Goal: Task Accomplishment & Management: Manage account settings

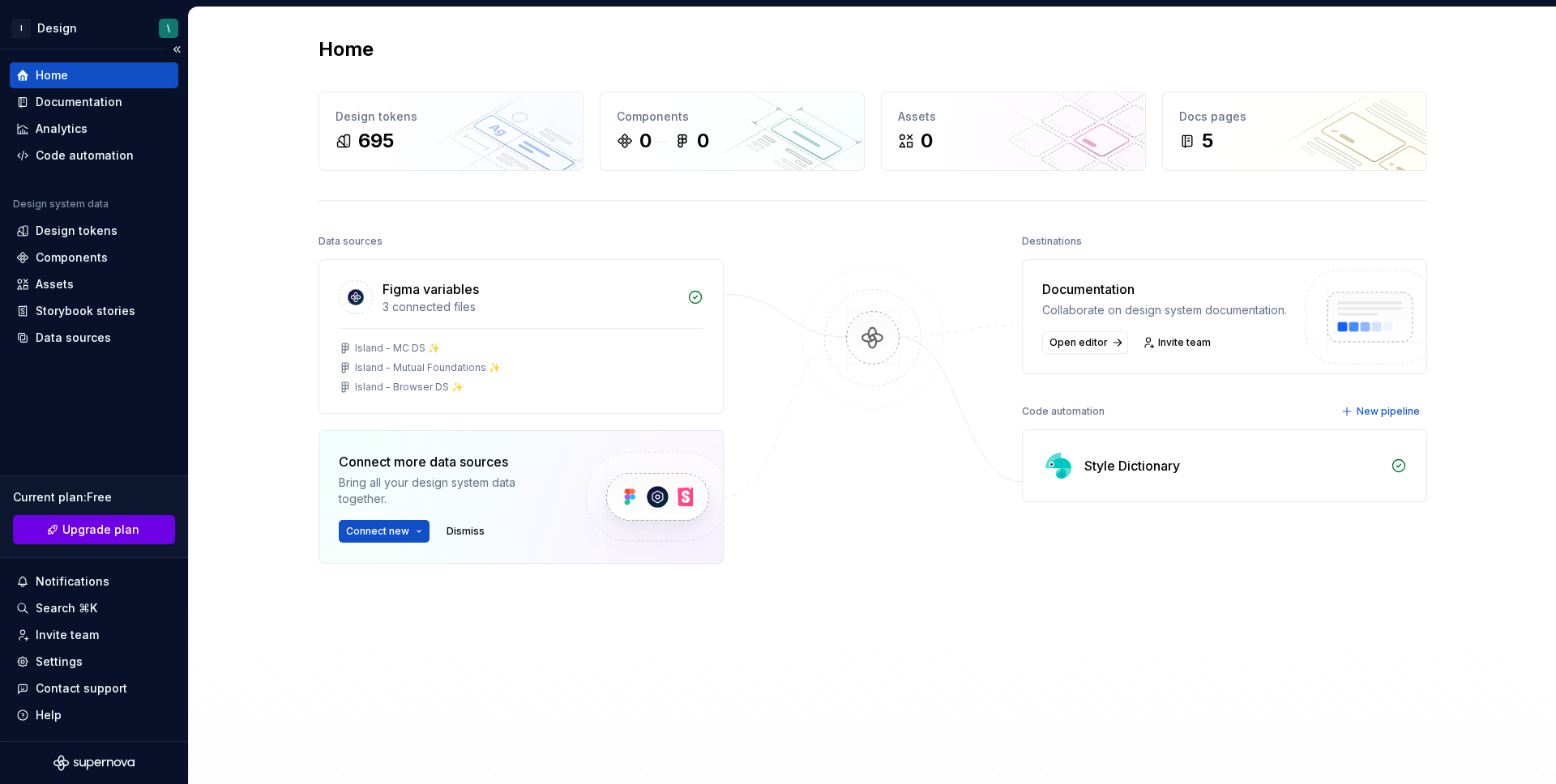
click at [105, 537] on span "Upgrade plan" at bounding box center [101, 530] width 77 height 16
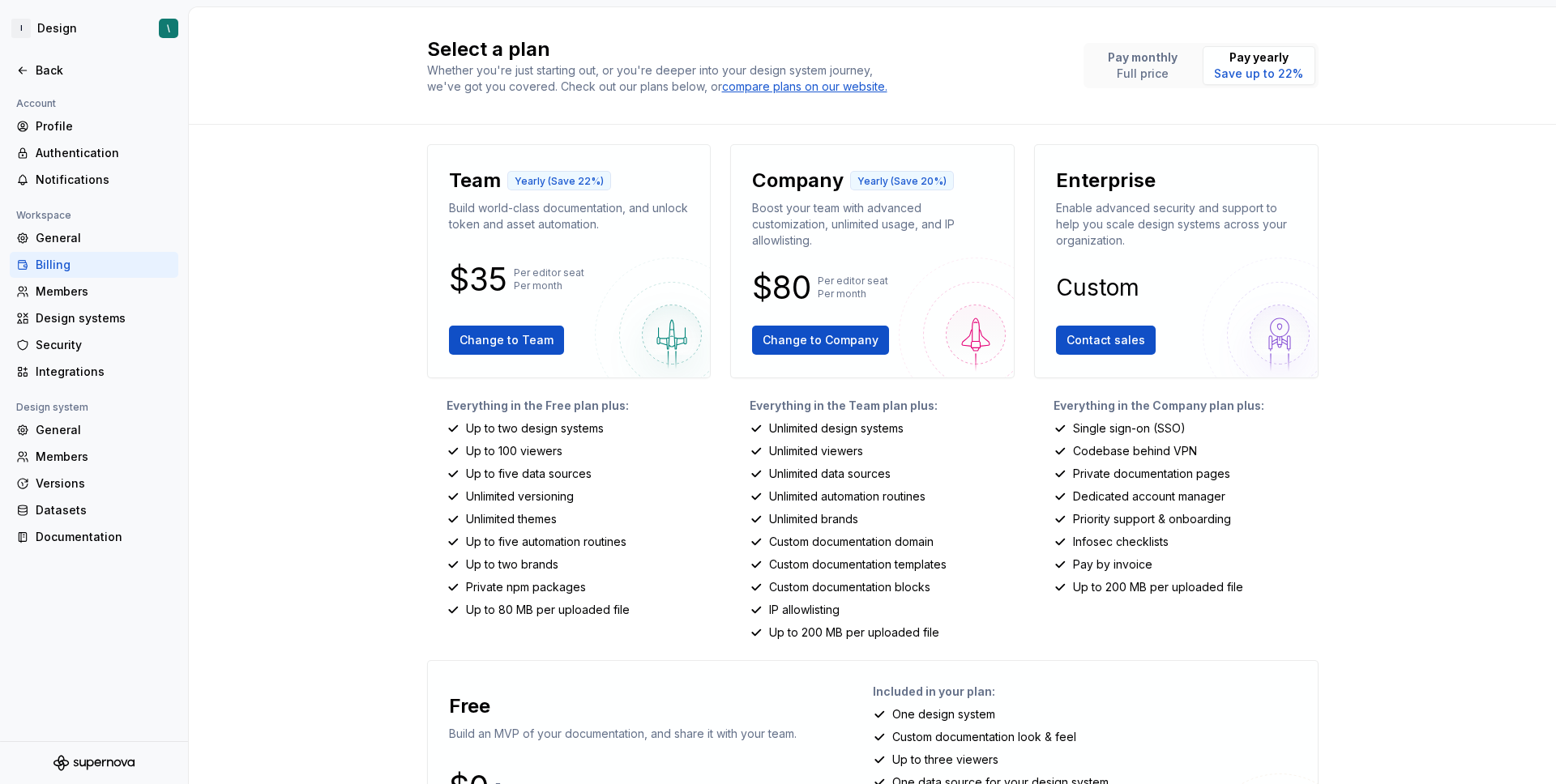
click at [289, 73] on div "Select a plan Whether you're just starting out, or you're deeper into your desi…" at bounding box center [872, 65] width 1368 height 118
click at [66, 66] on div "Back" at bounding box center [104, 71] width 136 height 16
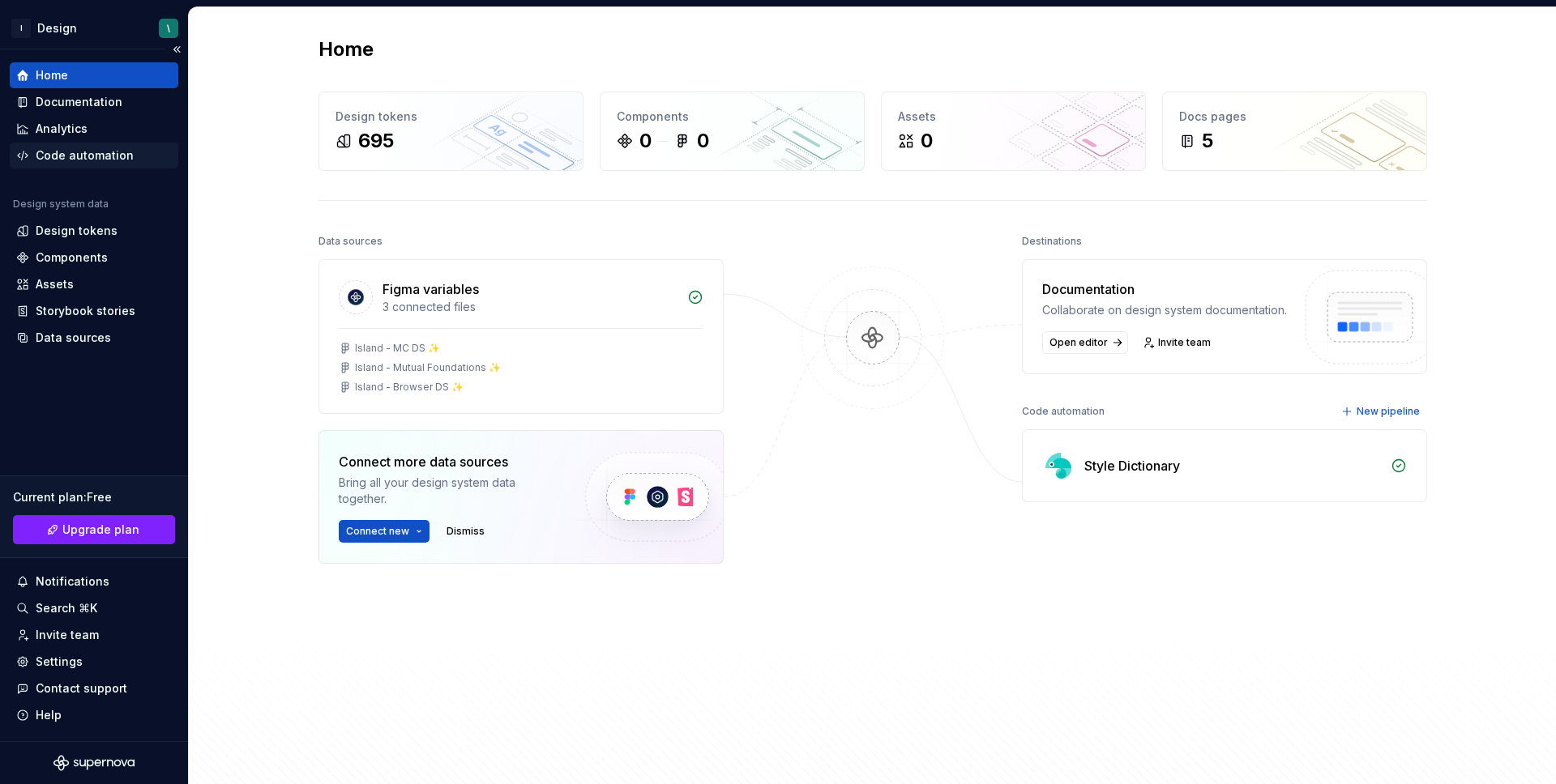
click at [105, 161] on div "Code automation" at bounding box center [84, 155] width 98 height 16
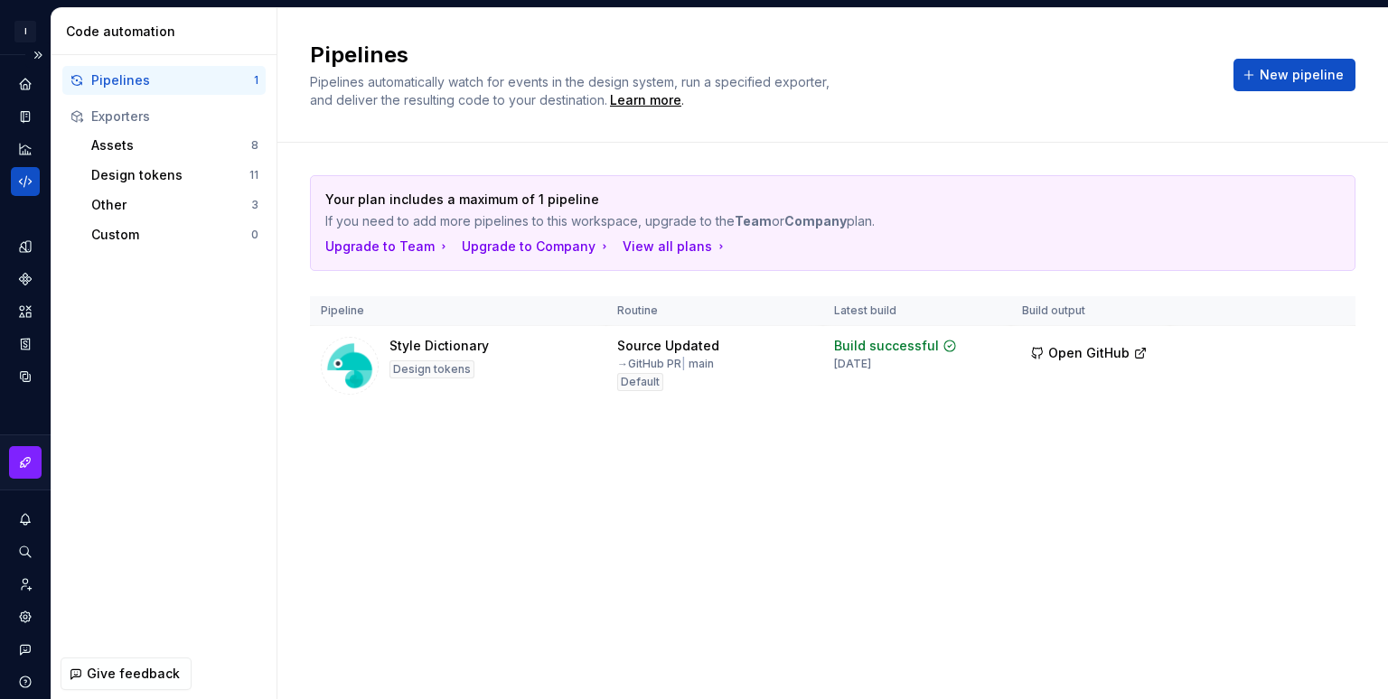
click at [37, 174] on div "Code automation" at bounding box center [25, 181] width 29 height 29
click at [31, 54] on button "Expand sidebar" at bounding box center [37, 54] width 25 height 25
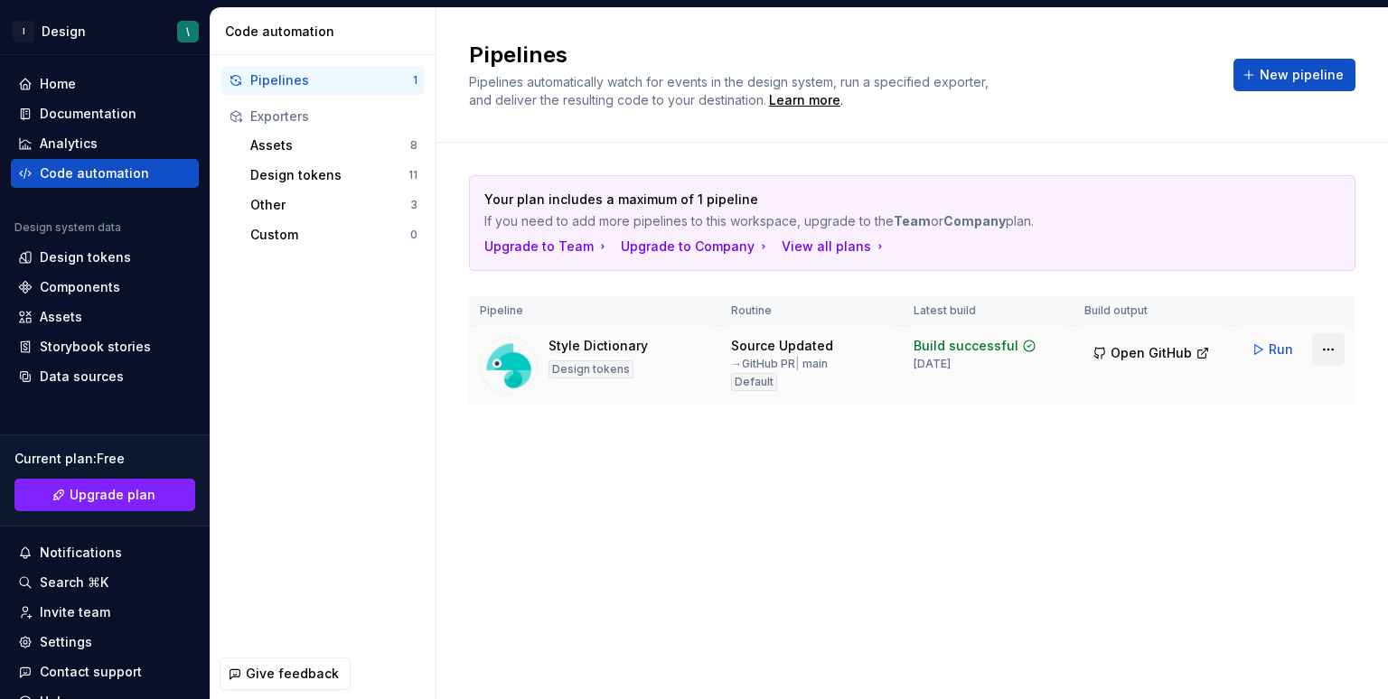
click at [1322, 346] on html "I Design \ Home Documentation Analytics Code automation Design system data Desi…" at bounding box center [694, 349] width 1388 height 699
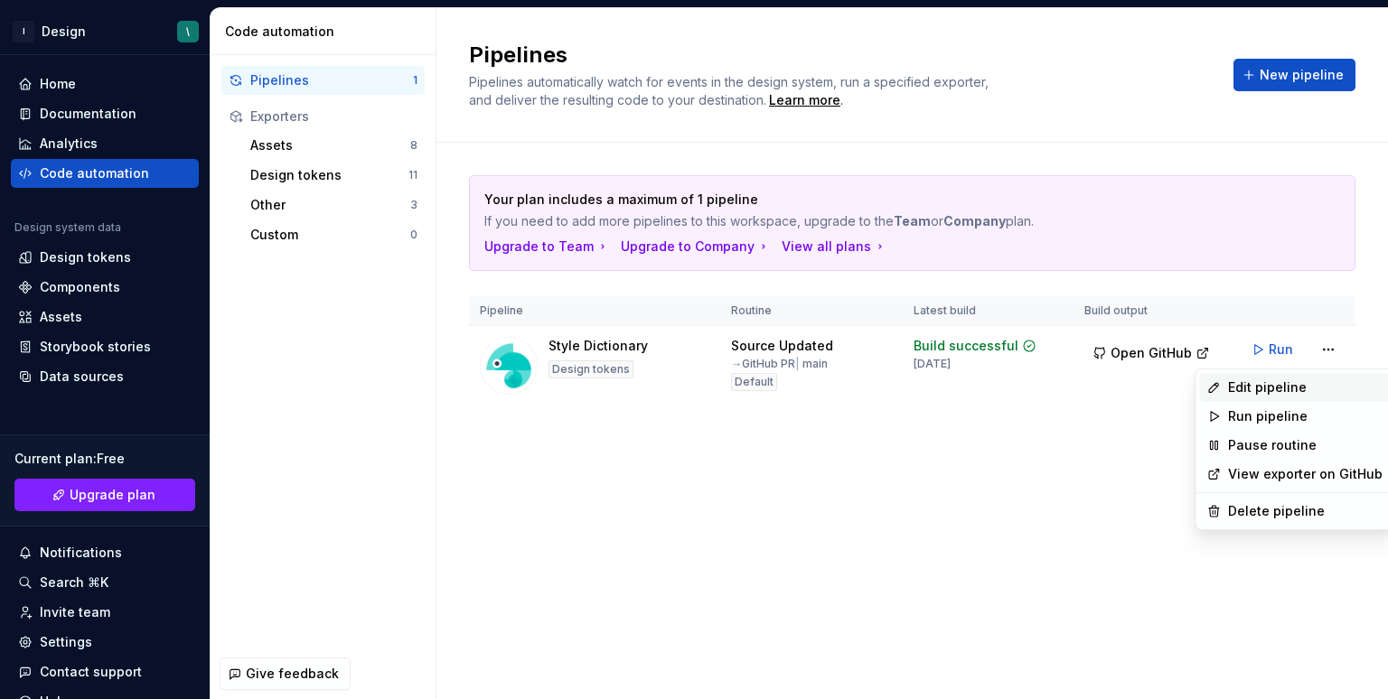
click at [1295, 391] on div "Edit pipeline" at bounding box center [1305, 388] width 154 height 18
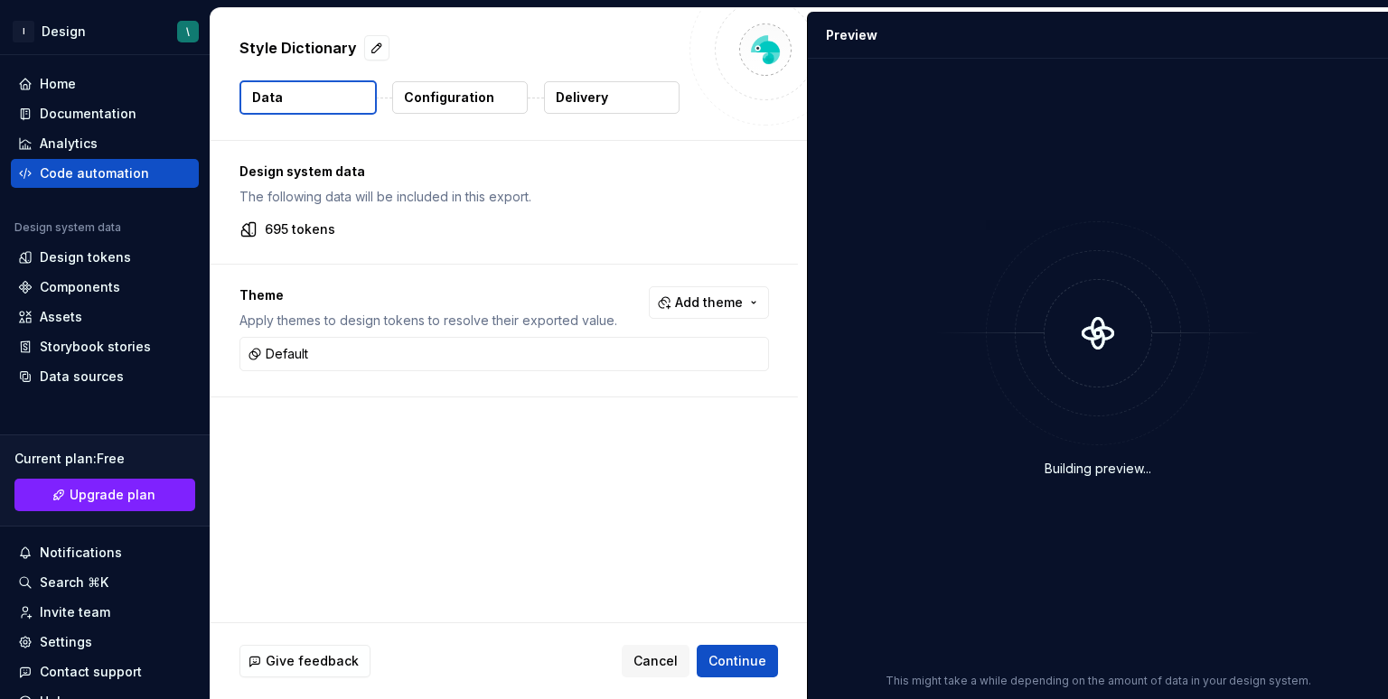
click at [463, 108] on button "Configuration" at bounding box center [460, 97] width 136 height 33
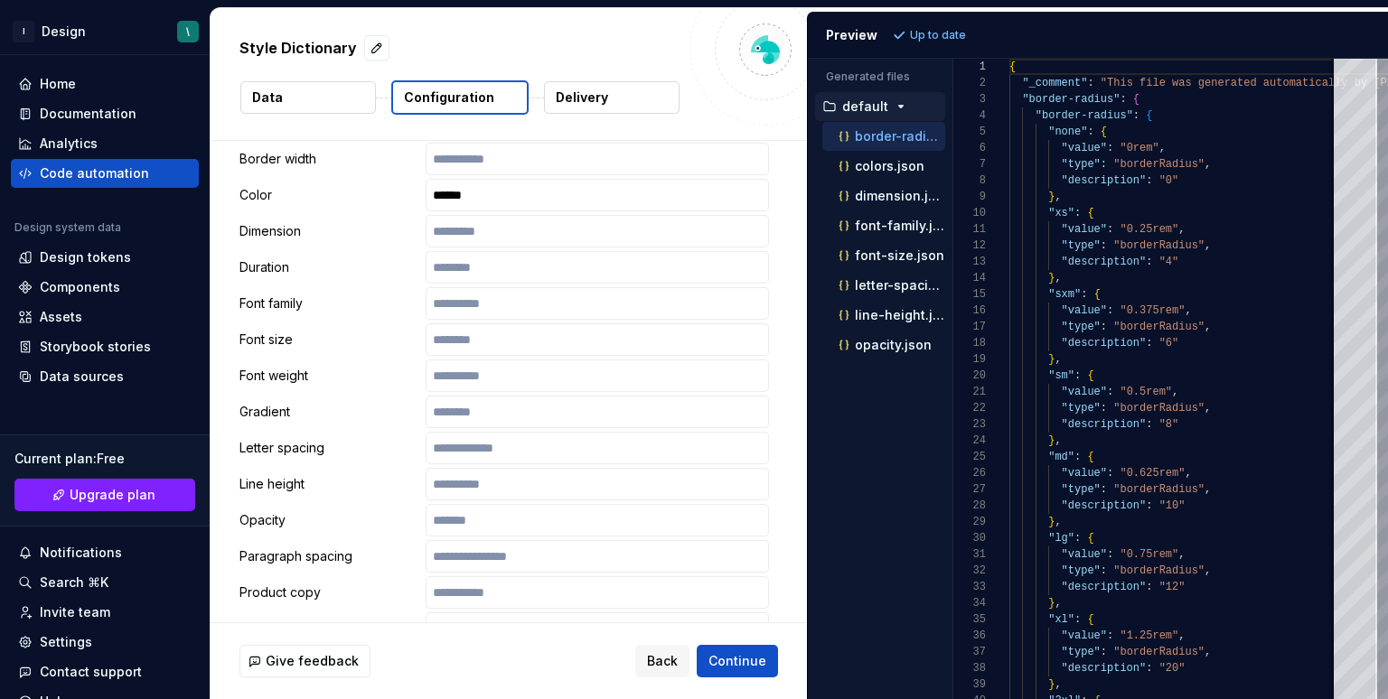
scroll to position [630, 0]
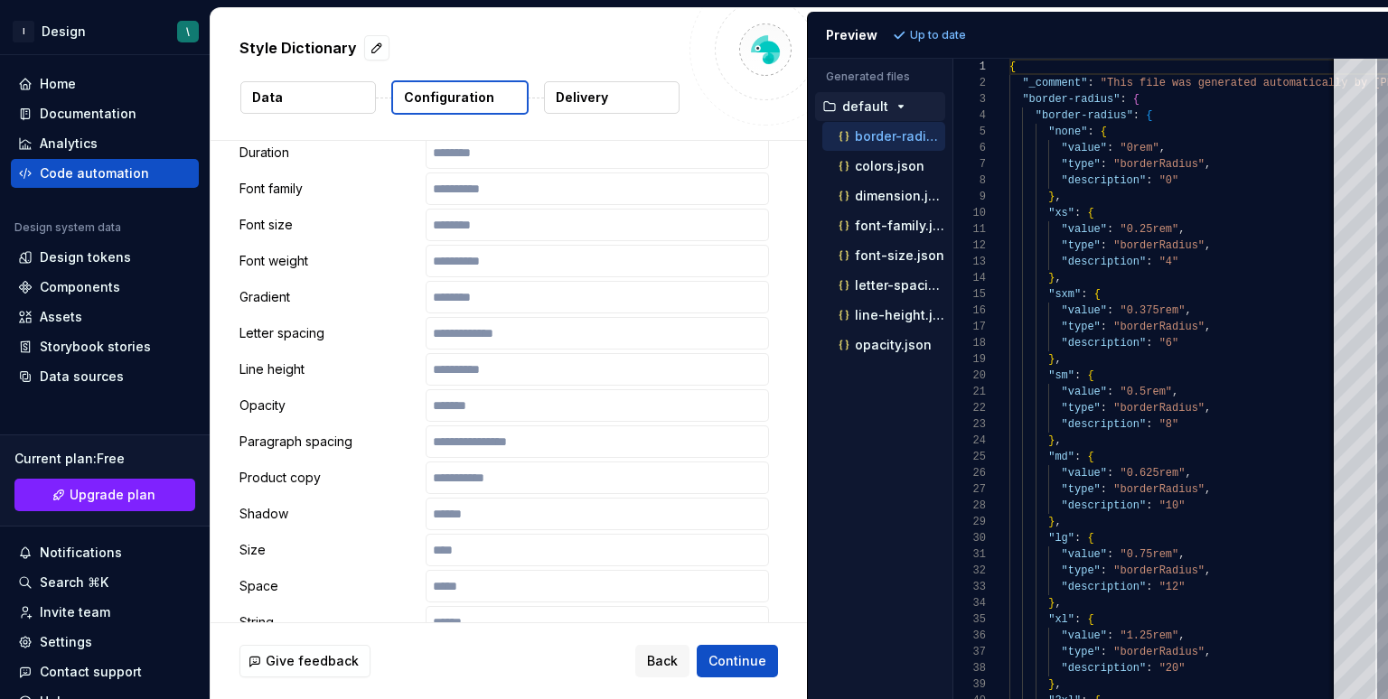
click at [626, 98] on button "Delivery" at bounding box center [612, 97] width 136 height 33
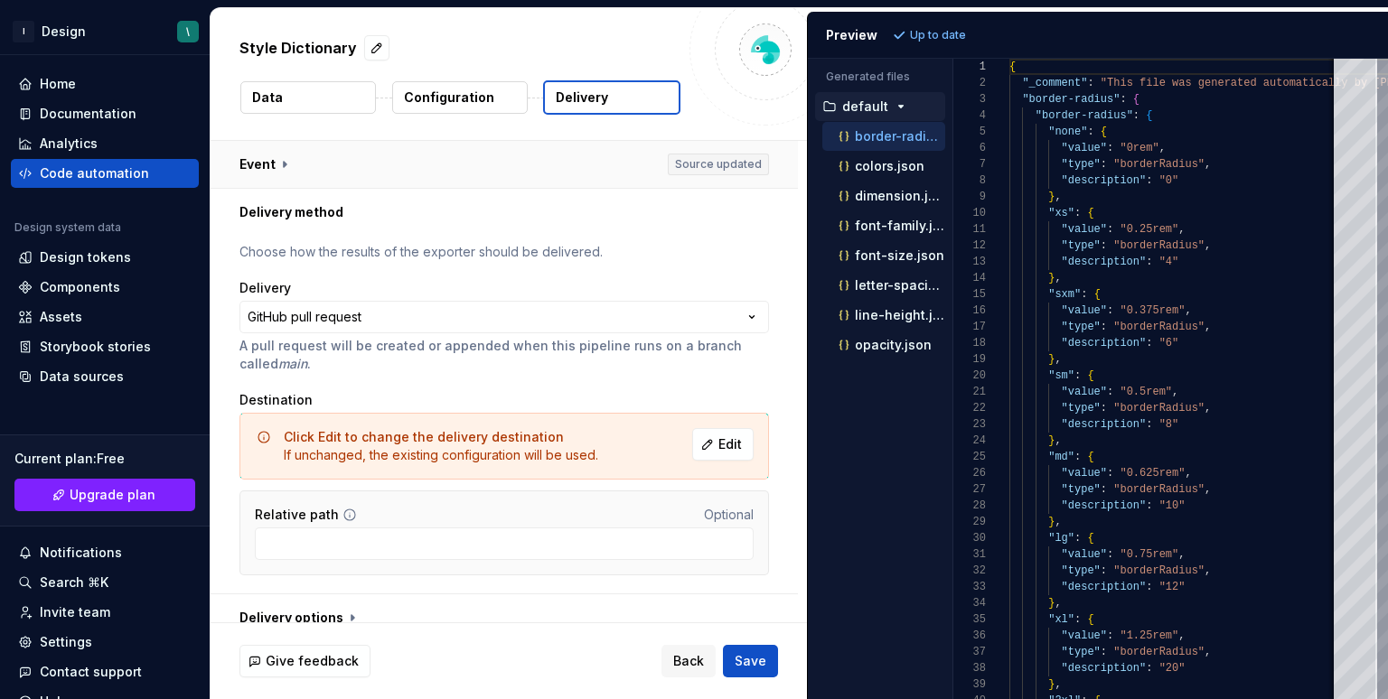
click at [285, 157] on button "button" at bounding box center [503, 164] width 587 height 47
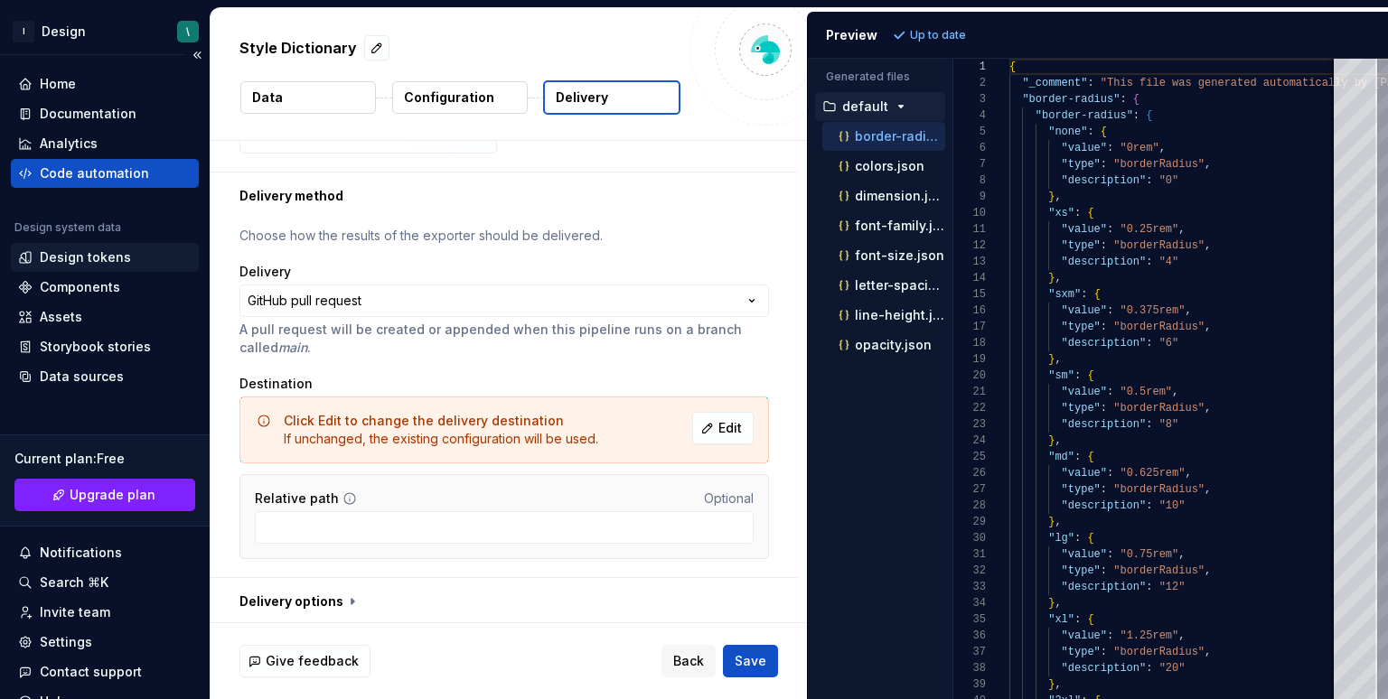
click at [112, 251] on div "Design tokens" at bounding box center [85, 257] width 91 height 18
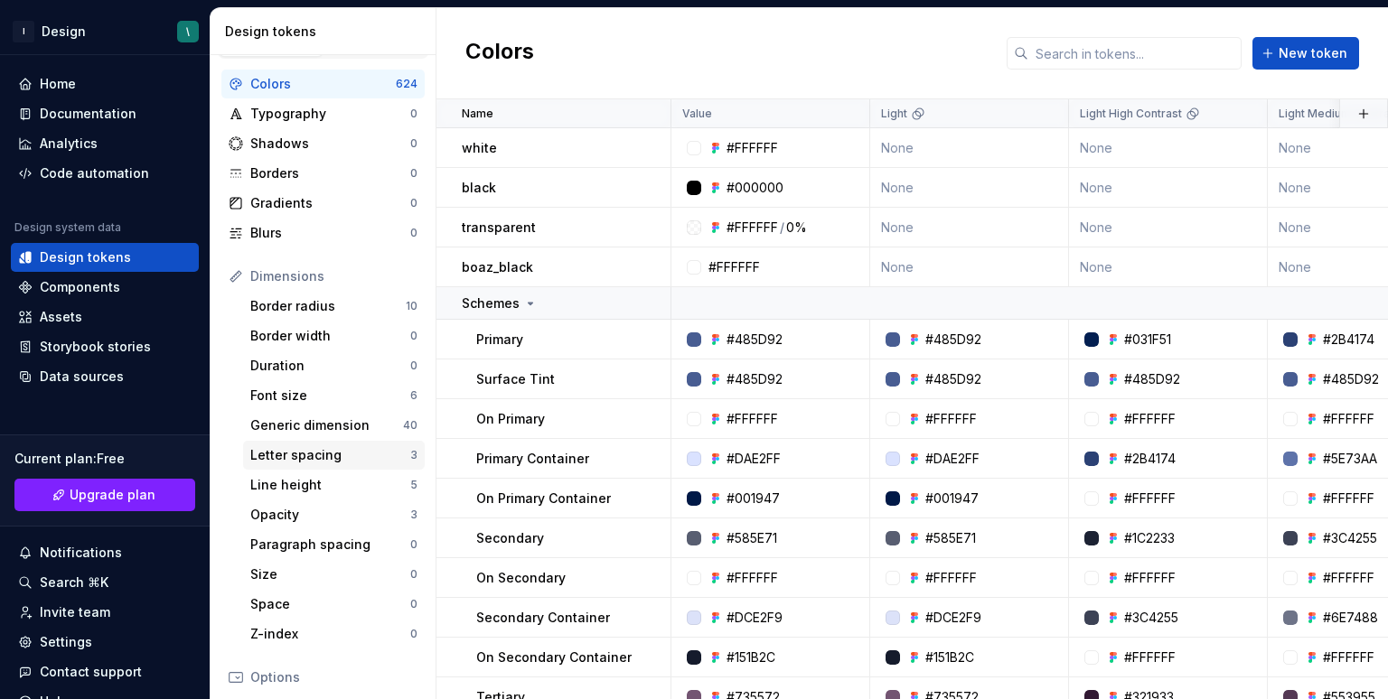
scroll to position [39, 0]
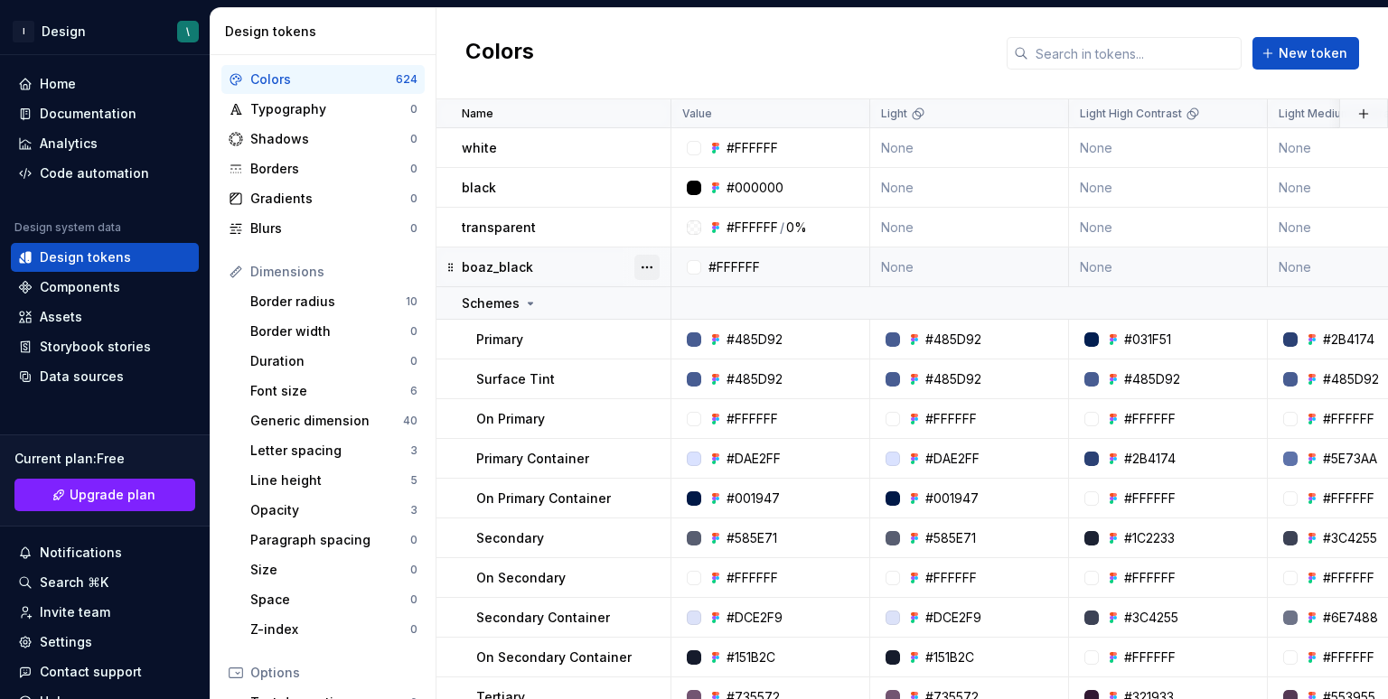
click at [643, 266] on button "button" at bounding box center [646, 267] width 25 height 25
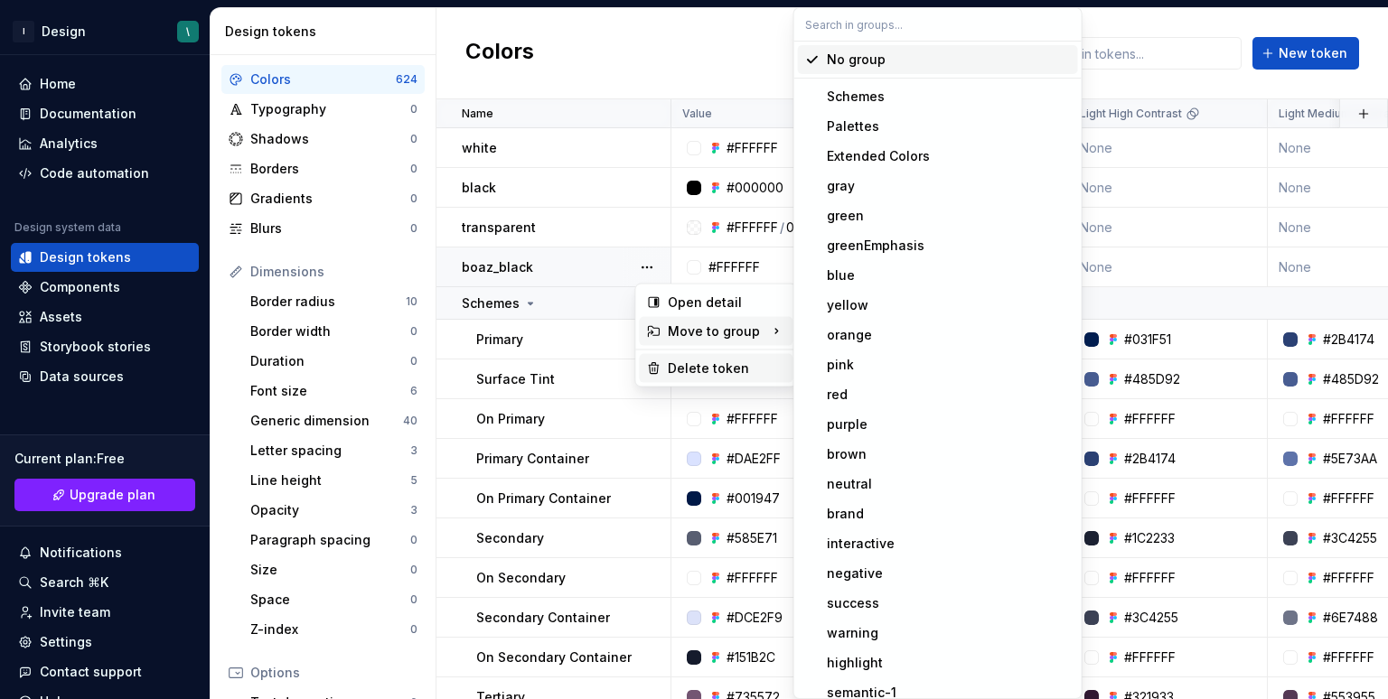
click at [714, 366] on div "Delete token" at bounding box center [726, 369] width 117 height 18
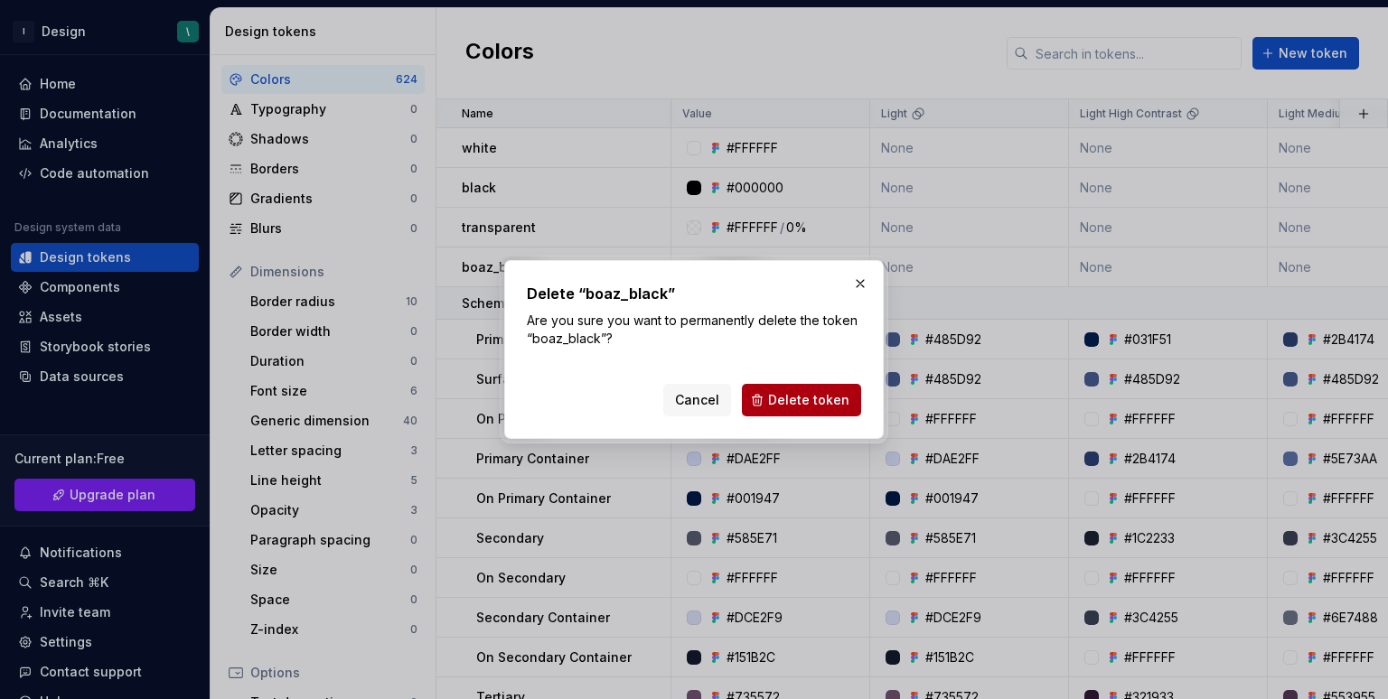
click at [819, 406] on span "Delete token" at bounding box center [808, 400] width 81 height 18
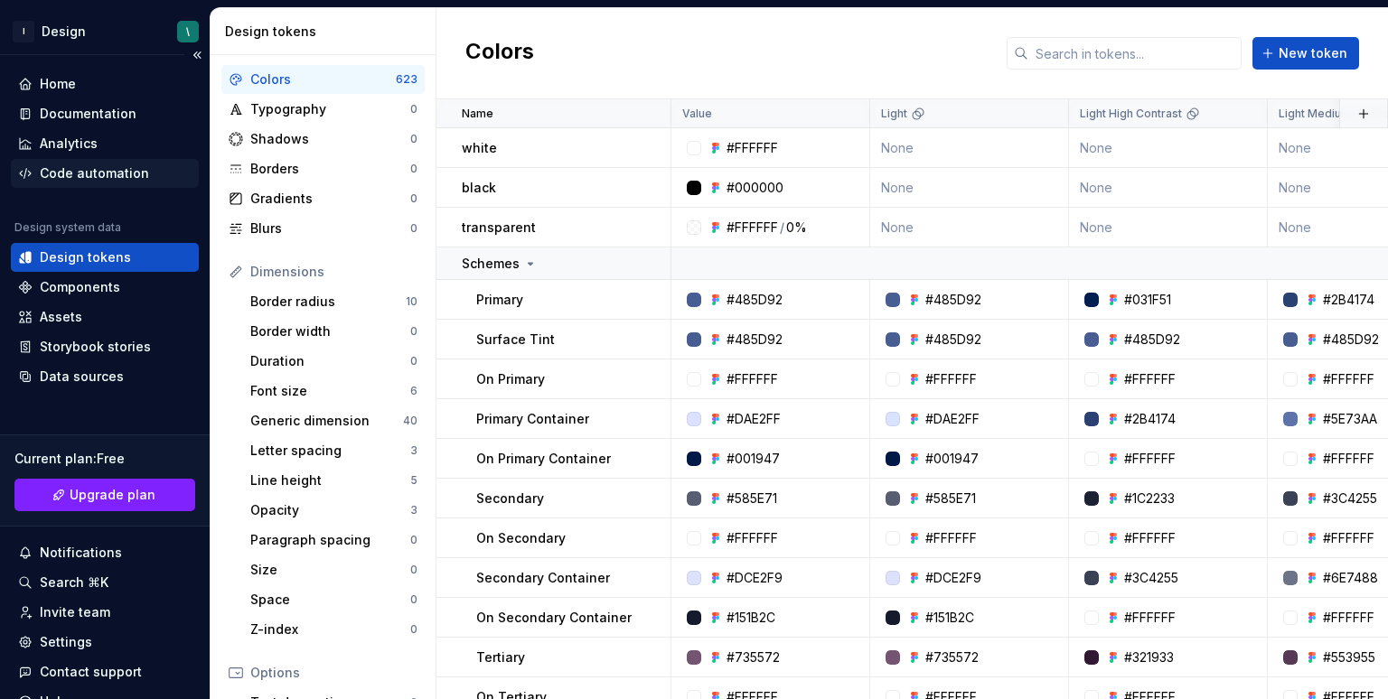
click at [91, 182] on div "Code automation" at bounding box center [105, 173] width 188 height 29
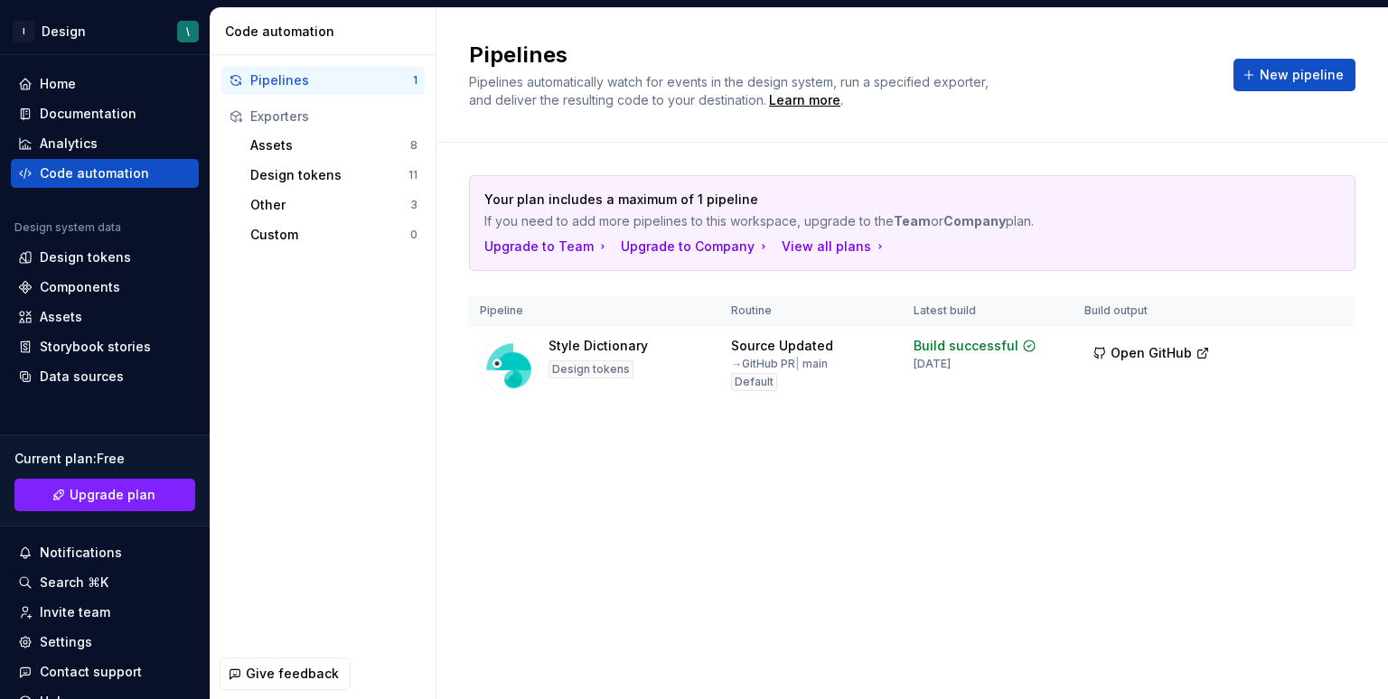
click at [780, 525] on div "Pipelines Pipelines automatically watch for events in the design system, run a …" at bounding box center [911, 353] width 951 height 691
click at [107, 111] on div "Documentation" at bounding box center [88, 114] width 97 height 18
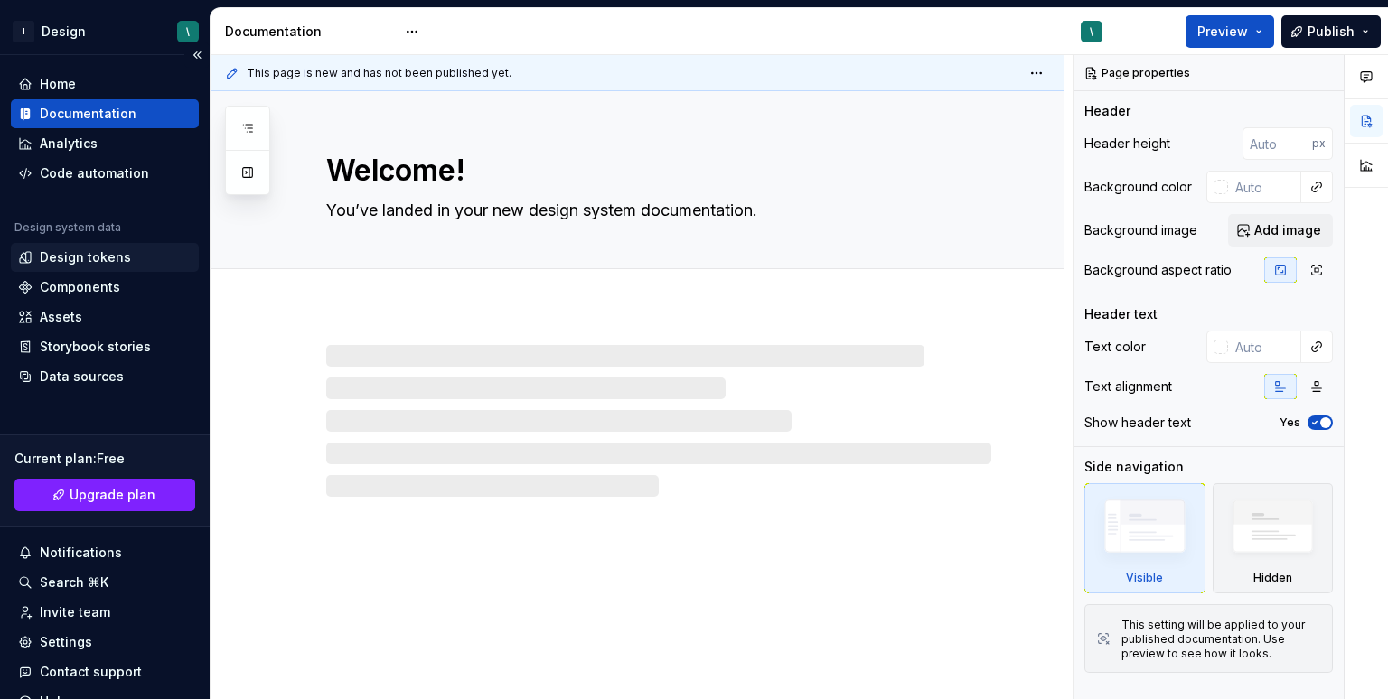
click at [101, 261] on div "Design tokens" at bounding box center [85, 257] width 91 height 18
type textarea "*"
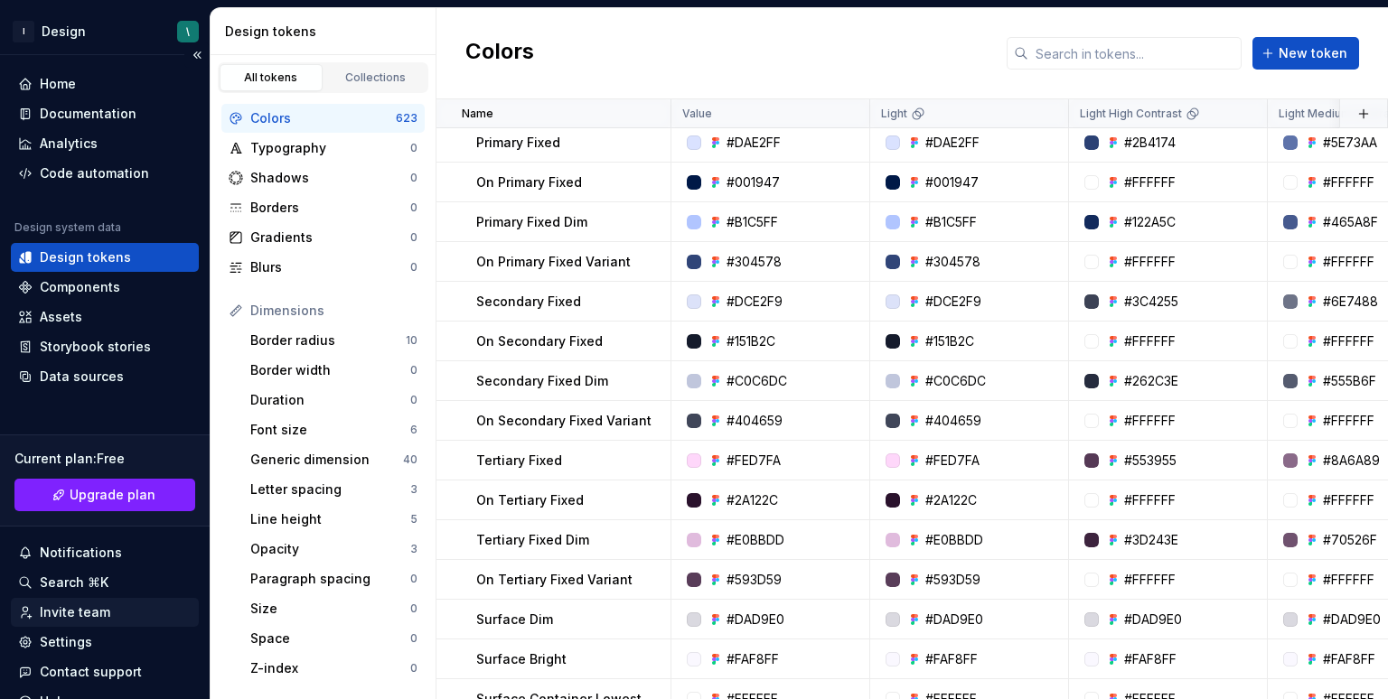
click at [65, 604] on div "Invite team" at bounding box center [75, 612] width 70 height 18
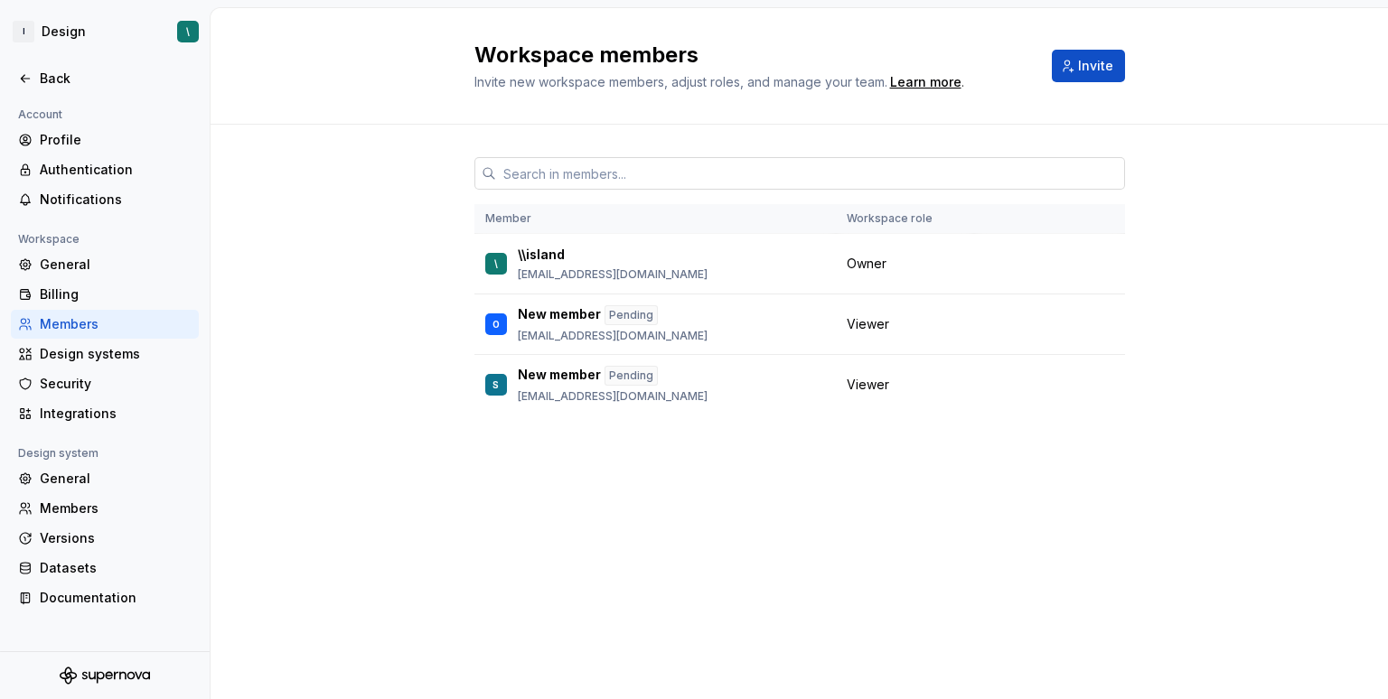
click at [708, 176] on input "text" at bounding box center [810, 173] width 629 height 33
click at [1082, 53] on button "Invite" at bounding box center [1088, 66] width 73 height 33
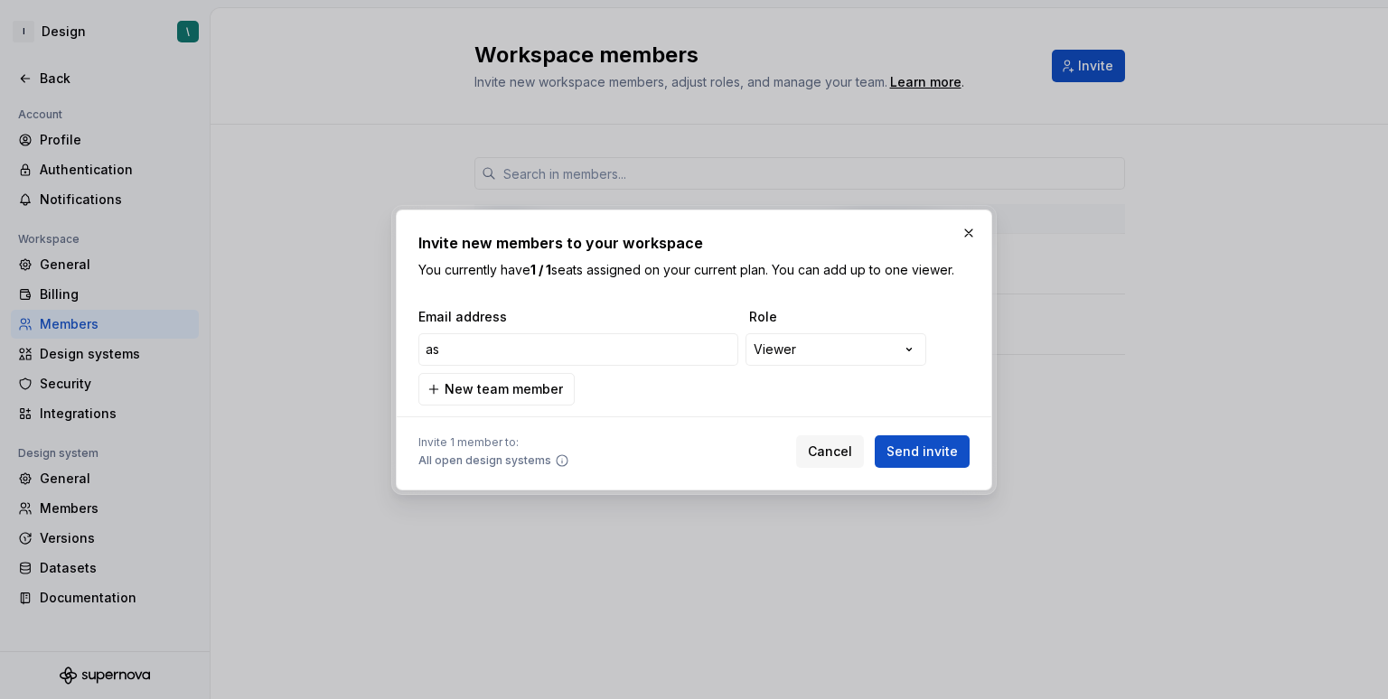
type input "asd"
type input "[EMAIL_ADDRESS][DOMAIN_NAME]"
click at [802, 351] on div "**********" at bounding box center [694, 349] width 1388 height 699
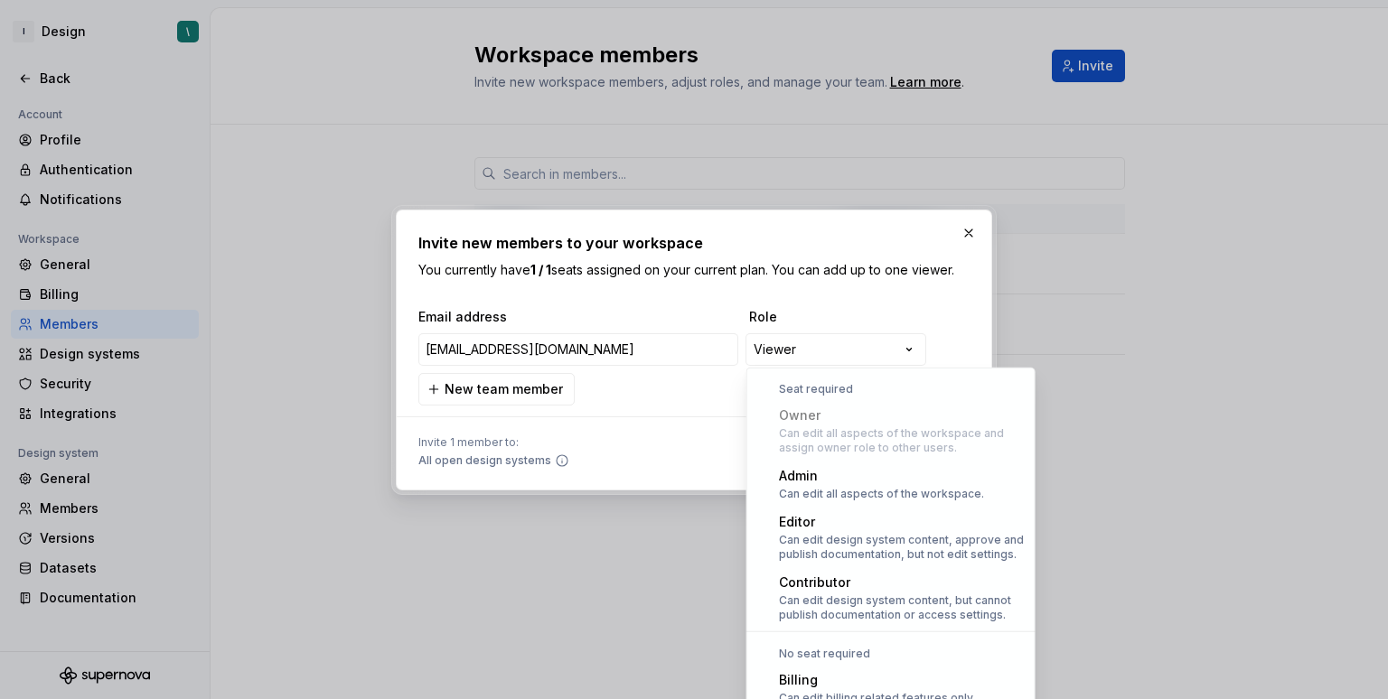
scroll to position [50, 0]
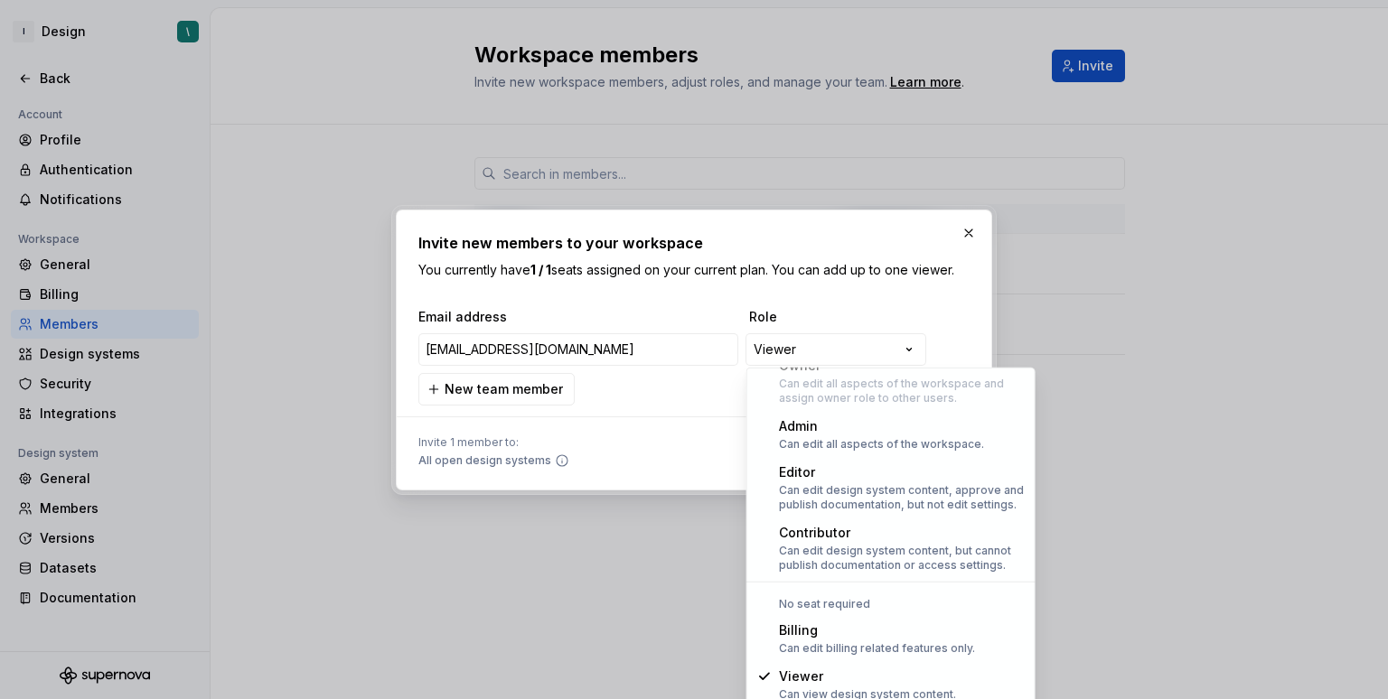
select select "*****"
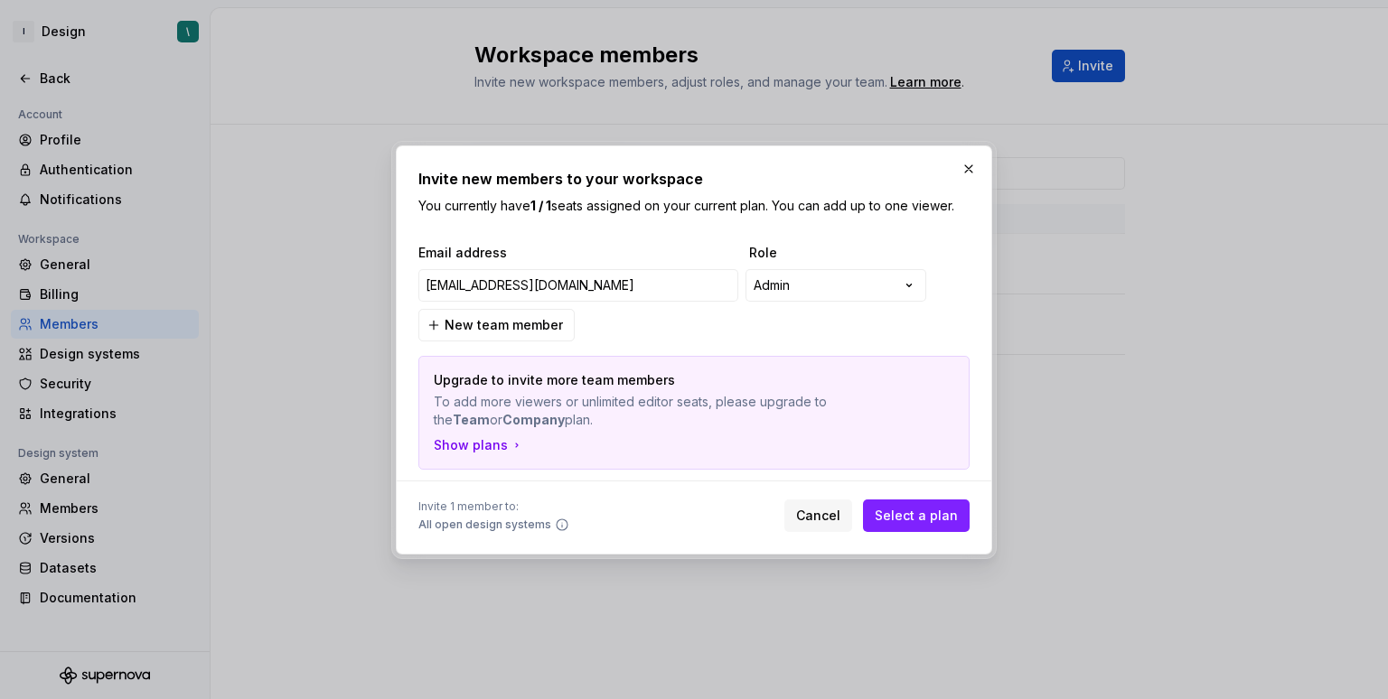
drag, startPoint x: 459, startPoint y: 382, endPoint x: 616, endPoint y: 410, distance: 159.7
click at [616, 410] on div "Upgrade to invite more team members To add more viewers or unlimited editor sea…" at bounding box center [694, 400] width 520 height 58
click at [588, 408] on p "To add more viewers or unlimited editor seats, please upgrade to the Team or Co…" at bounding box center [631, 411] width 394 height 36
click at [512, 451] on icon "button" at bounding box center [516, 445] width 14 height 14
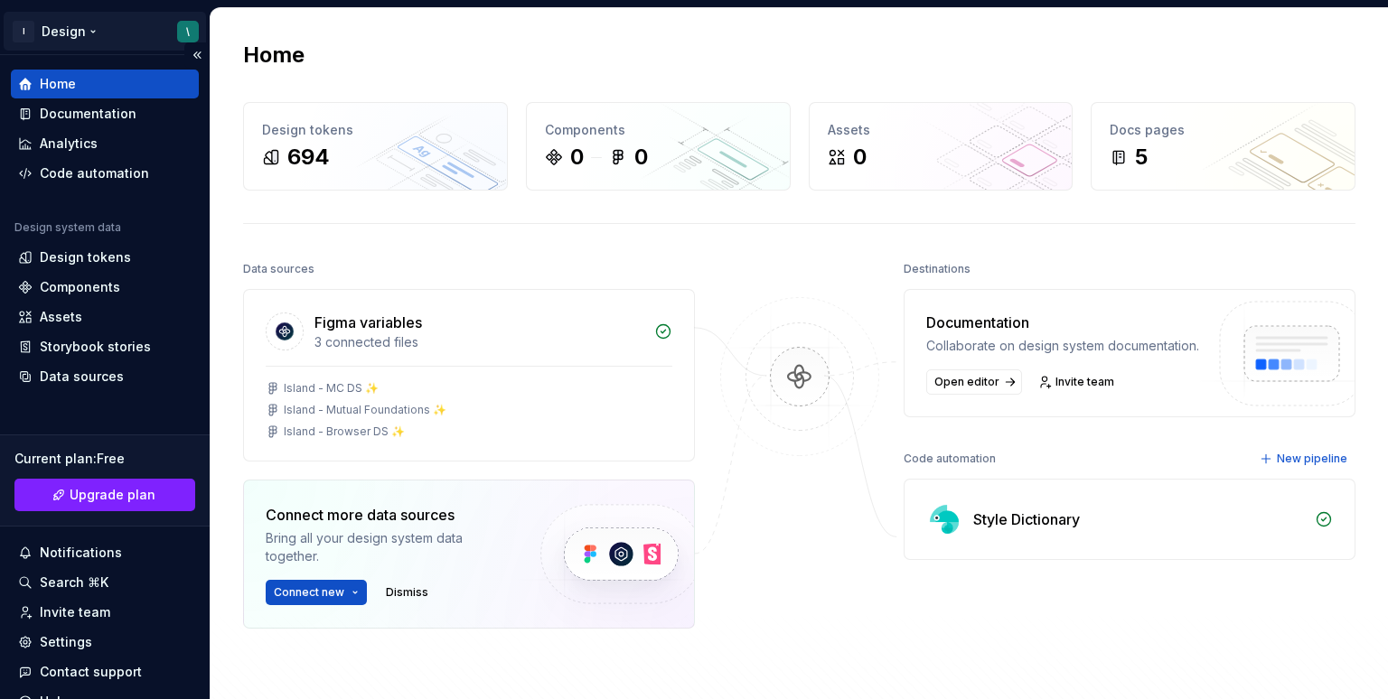
click at [33, 26] on html "I Design \ Home Documentation Analytics Code automation Design system data Desi…" at bounding box center [694, 349] width 1388 height 699
click at [176, 27] on html "I Design \ Home Documentation Analytics Code automation Design system data Desi…" at bounding box center [694, 349] width 1388 height 699
